Goal: Task Accomplishment & Management: Use online tool/utility

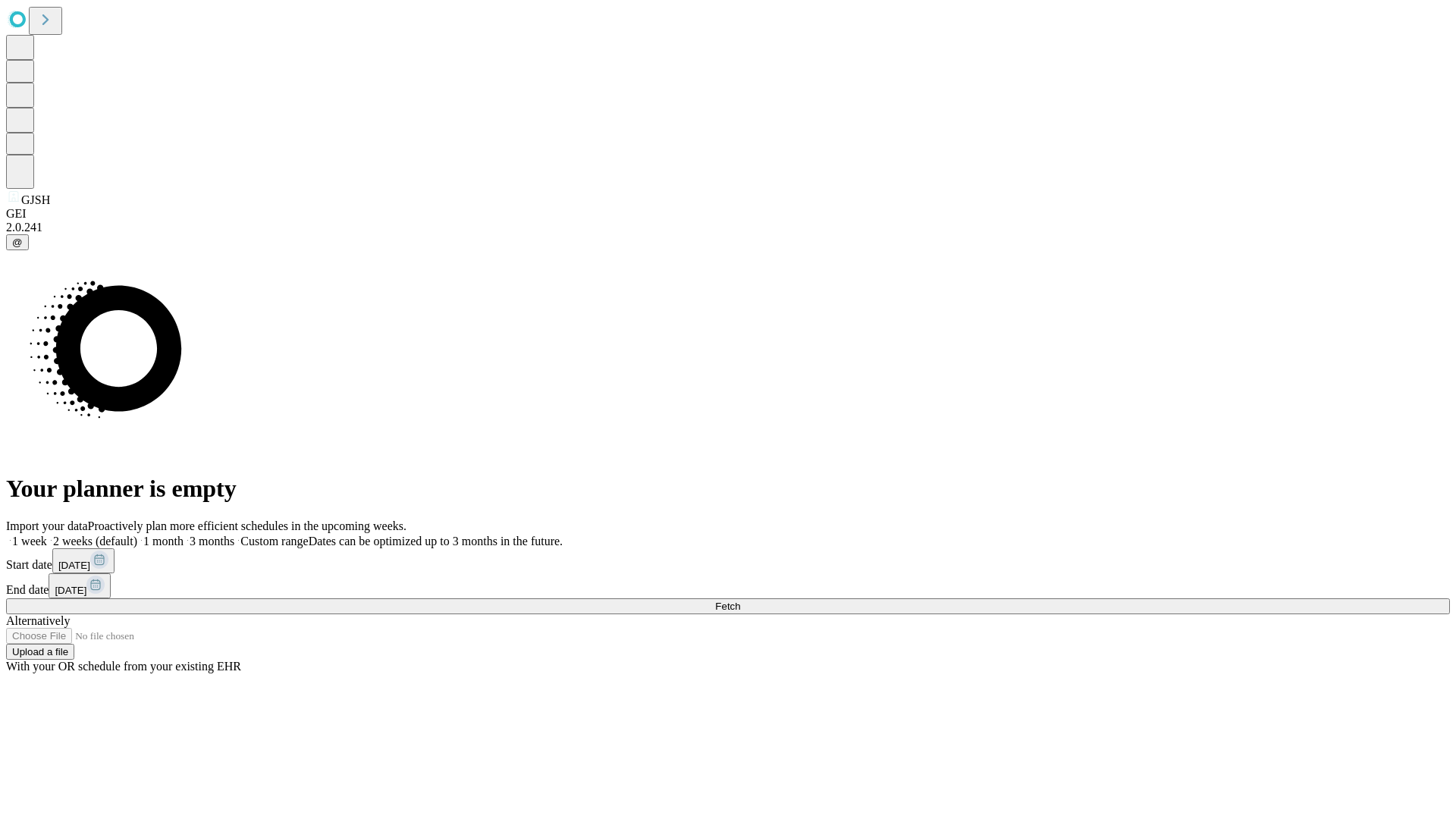
click at [740, 601] on span "Fetch" at bounding box center [727, 606] width 25 height 12
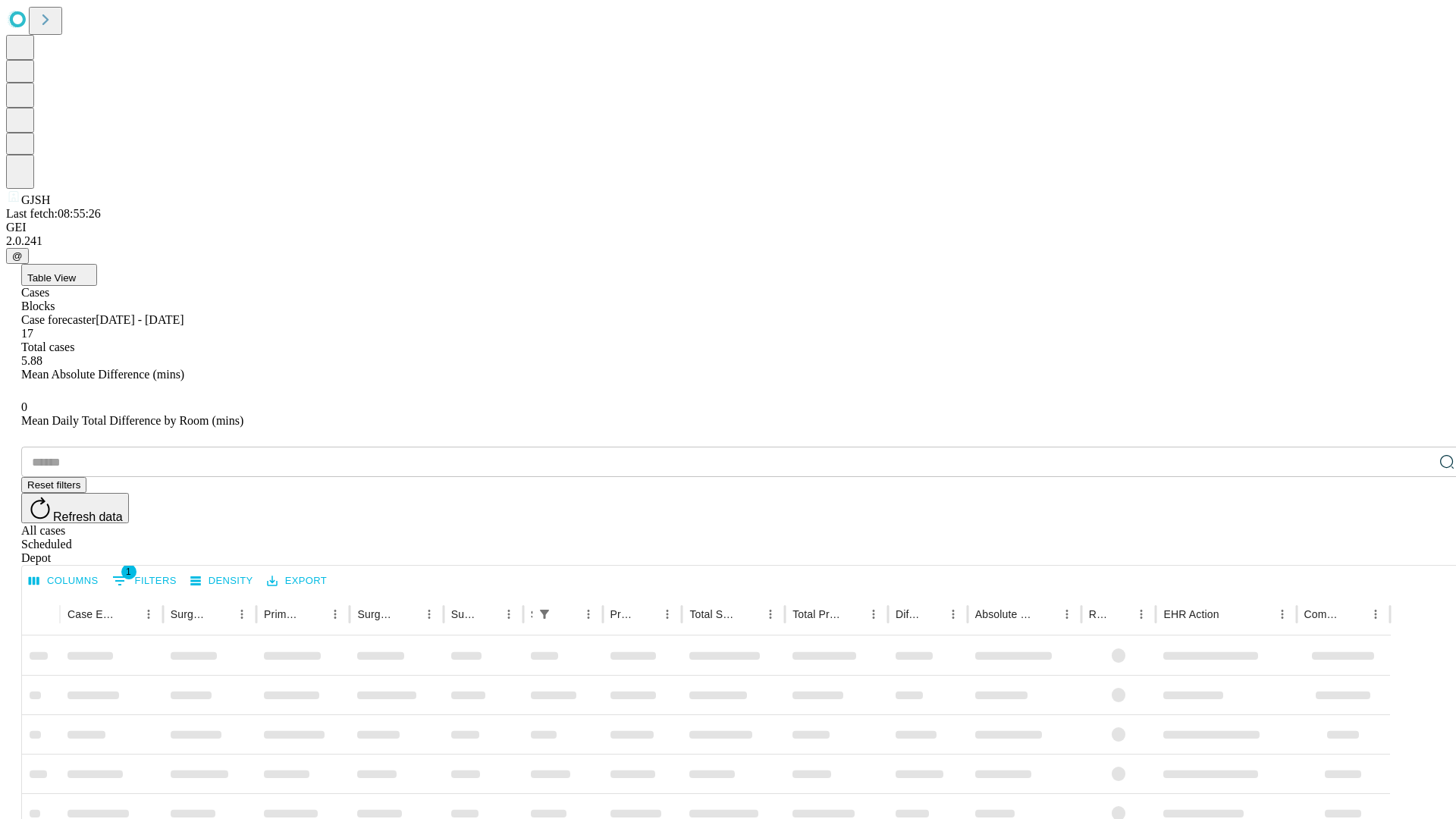
click at [1416, 551] on div "Depot" at bounding box center [743, 558] width 1444 height 14
